Goal: Task Accomplishment & Management: Complete application form

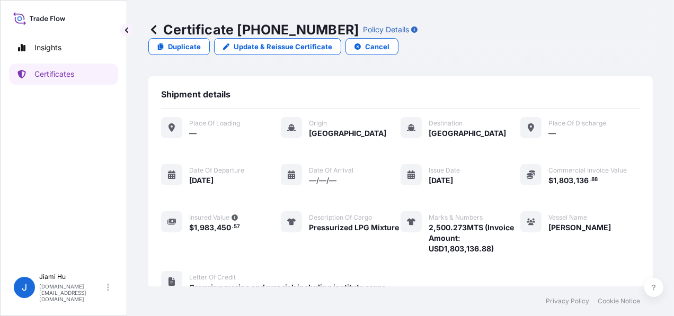
scroll to position [253, 0]
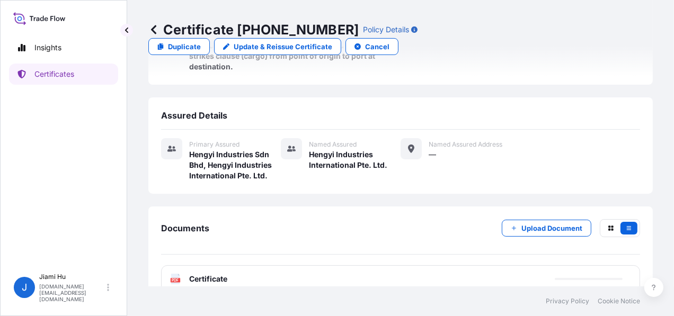
click at [163, 33] on p "Certificate [PHONE_NUMBER]" at bounding box center [253, 29] width 210 height 17
click at [155, 30] on icon at bounding box center [153, 29] width 11 height 11
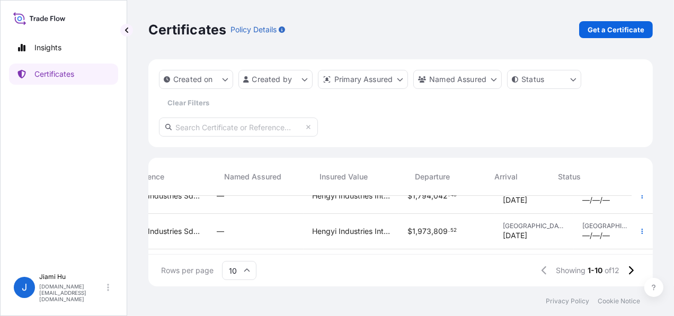
scroll to position [53, 303]
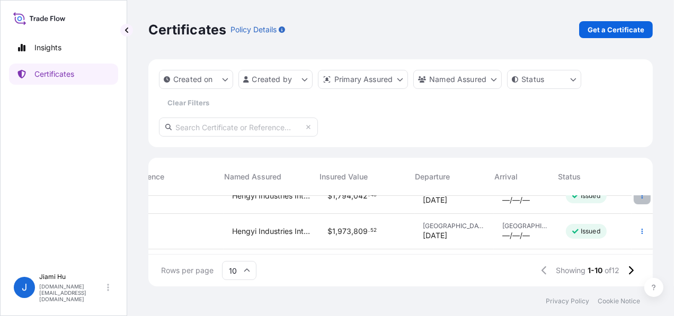
click at [639, 198] on icon "button" at bounding box center [642, 196] width 6 height 6
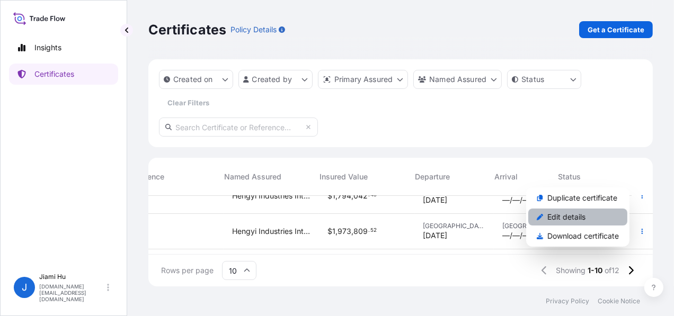
click at [559, 218] on p "Edit details" at bounding box center [566, 217] width 38 height 11
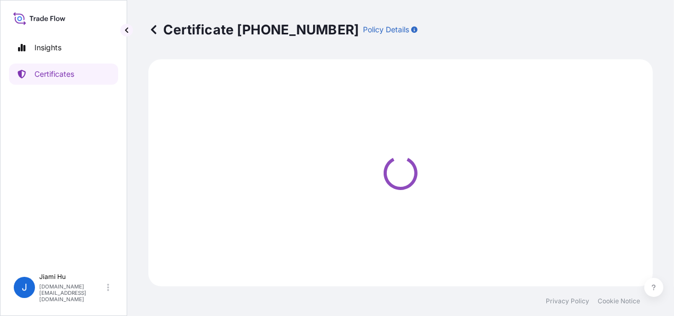
select select "Sea"
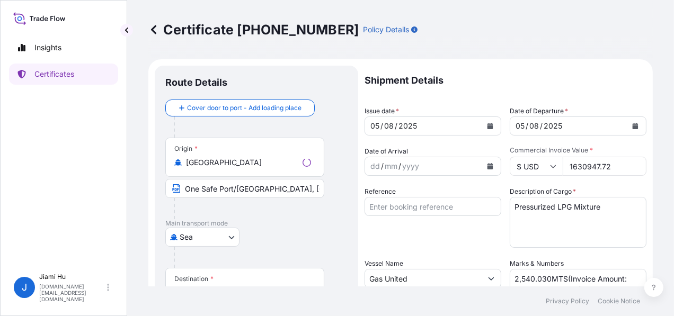
select select "31505"
drag, startPoint x: 587, startPoint y: 166, endPoint x: 594, endPoint y: 167, distance: 7.1
click at [594, 167] on input "1630947.72" at bounding box center [604, 166] width 84 height 19
type input "1630950.72"
click at [566, 245] on textarea "Pressurized LPG Mixture" at bounding box center [577, 222] width 137 height 51
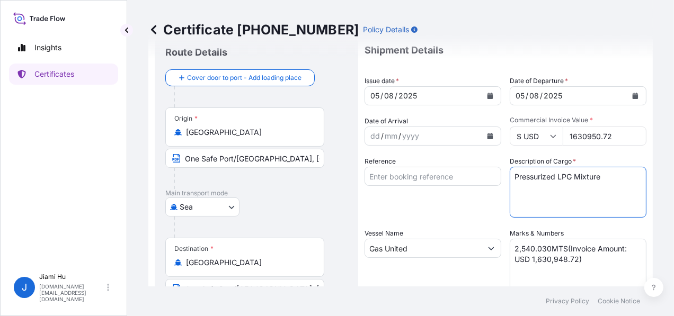
scroll to position [53, 0]
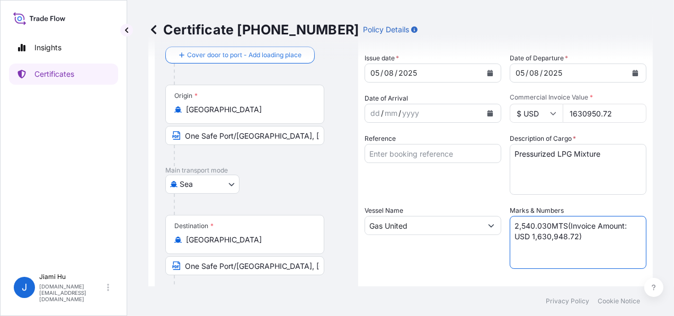
drag, startPoint x: 554, startPoint y: 237, endPoint x: 561, endPoint y: 237, distance: 6.4
click at [561, 237] on textarea "2,540.030MTS(Invoice Amount: USD 1,630,948.72)" at bounding box center [577, 242] width 137 height 53
click at [590, 237] on textarea "2,540.030MTS(Invoice Amount: USD 1,630,948.72)" at bounding box center [577, 242] width 137 height 53
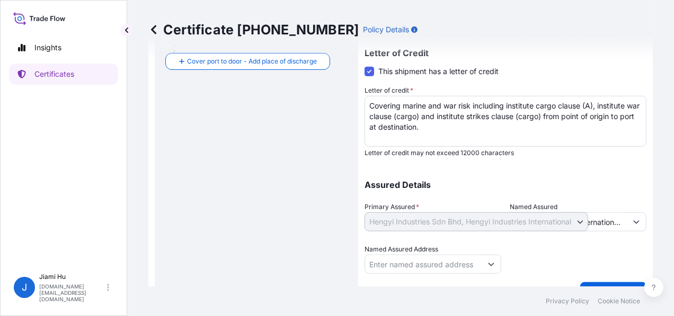
scroll to position [319, 0]
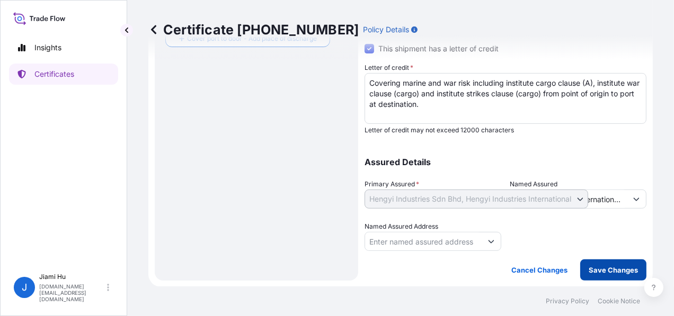
type textarea "2,540.030MTS(Invoice Amount: USD 1,630,950.72)"
click at [609, 268] on p "Save Changes" at bounding box center [612, 270] width 49 height 11
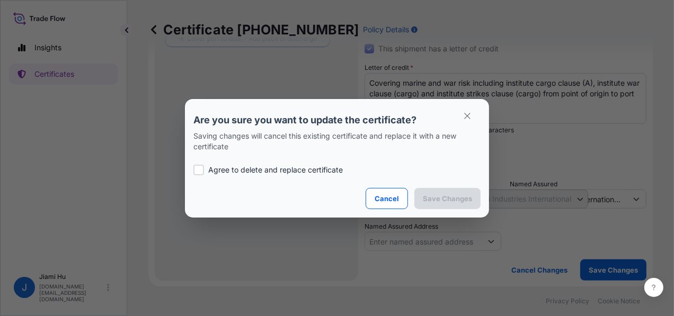
click at [243, 173] on p "Agree to delete and replace certificate" at bounding box center [275, 170] width 134 height 11
checkbox input "true"
click at [431, 202] on p "Save Changes" at bounding box center [447, 198] width 49 height 11
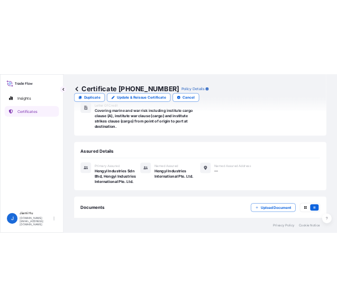
scroll to position [253, 0]
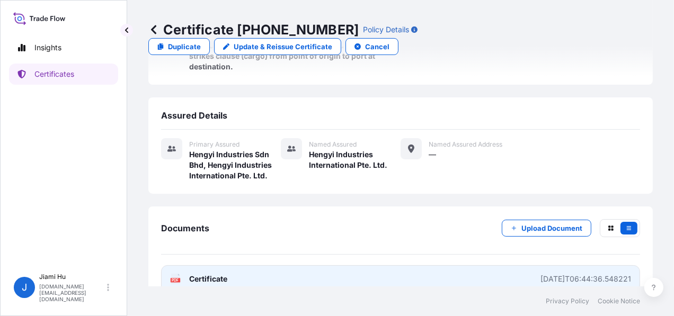
click at [397, 265] on link "PDF Certificate [DATE]T06:44:36.548221" at bounding box center [400, 279] width 479 height 28
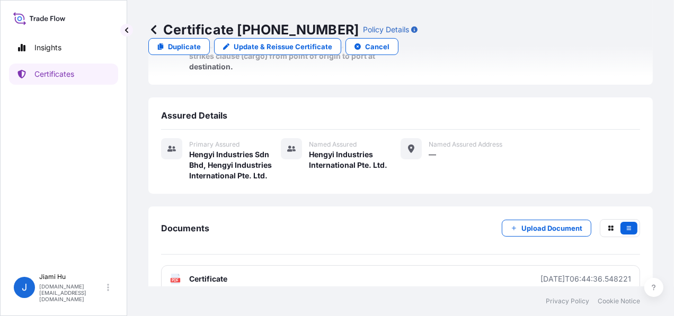
click at [365, 219] on div "Documents Upload Document" at bounding box center [400, 236] width 479 height 35
